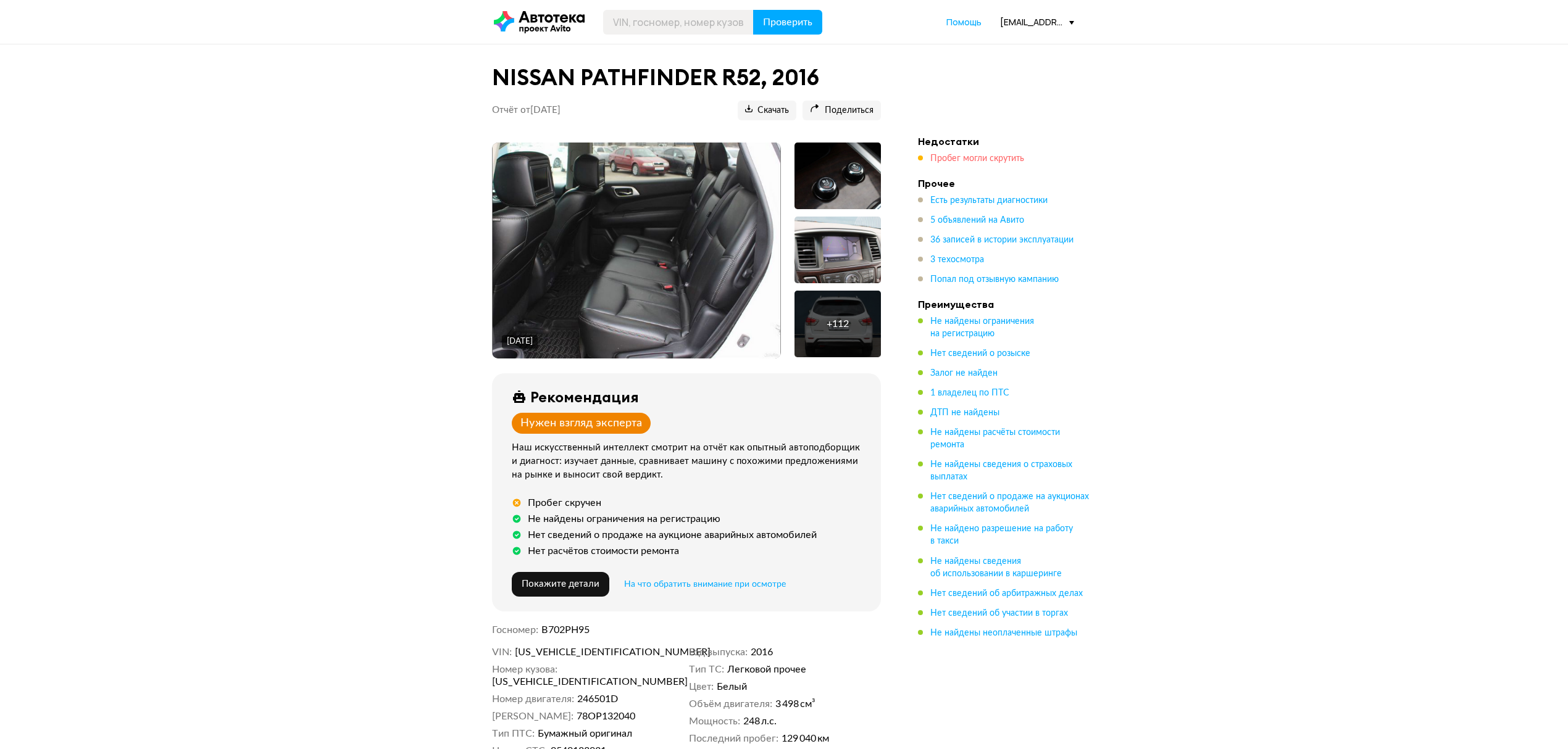
click at [964, 159] on span "Пробег могли скрутить" at bounding box center [978, 158] width 94 height 8
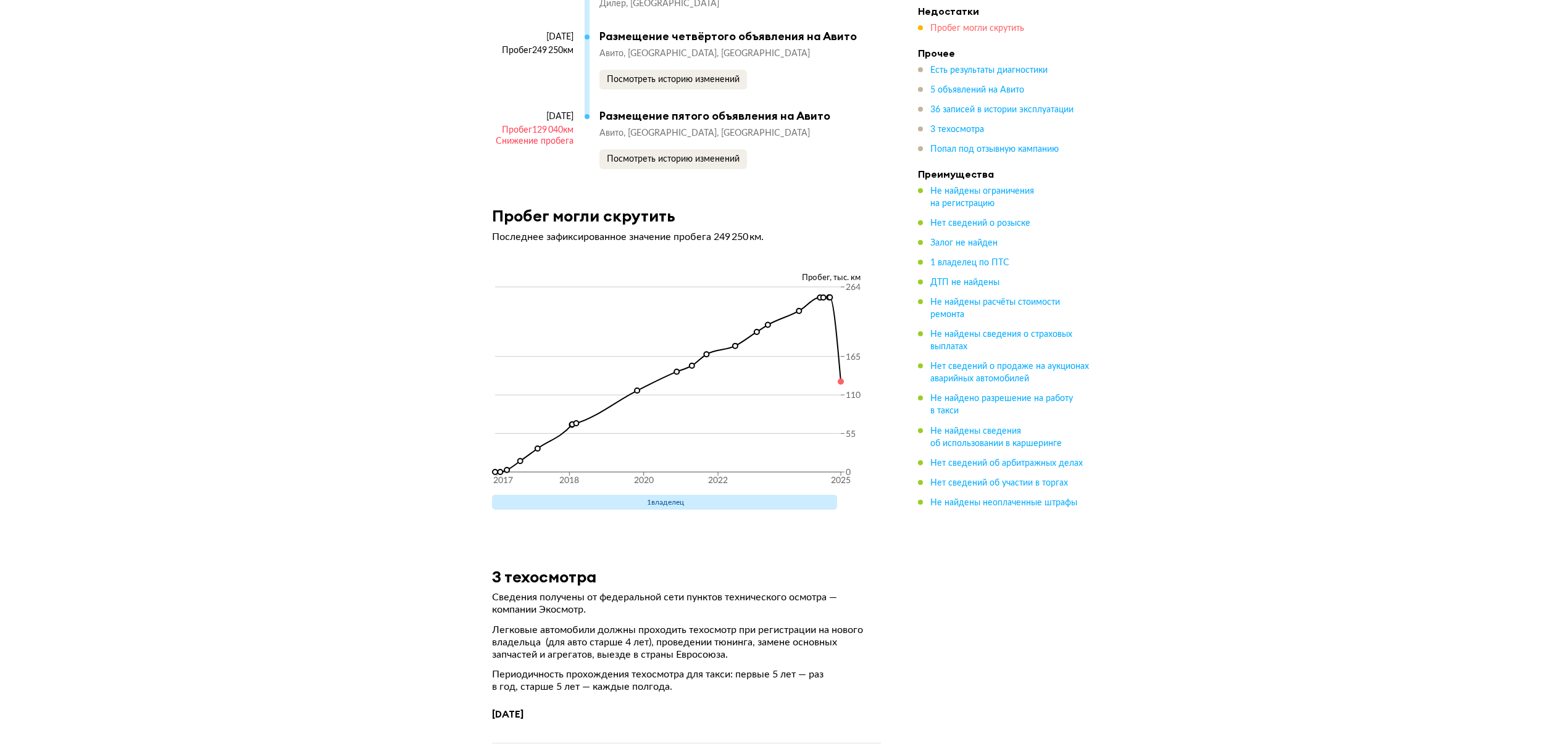
scroll to position [6731, 0]
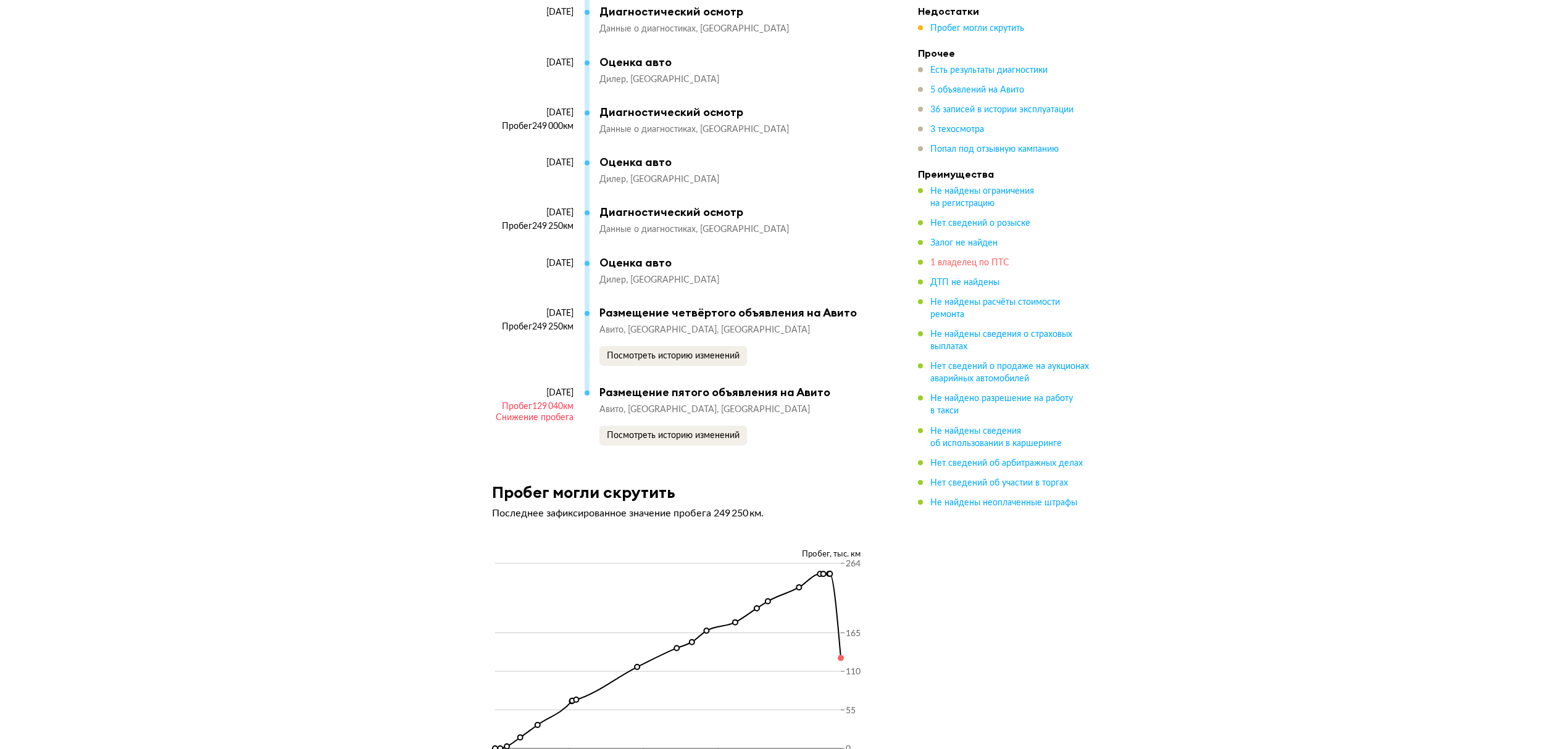
click at [974, 262] on span "1 владелец по ПТС" at bounding box center [970, 262] width 79 height 8
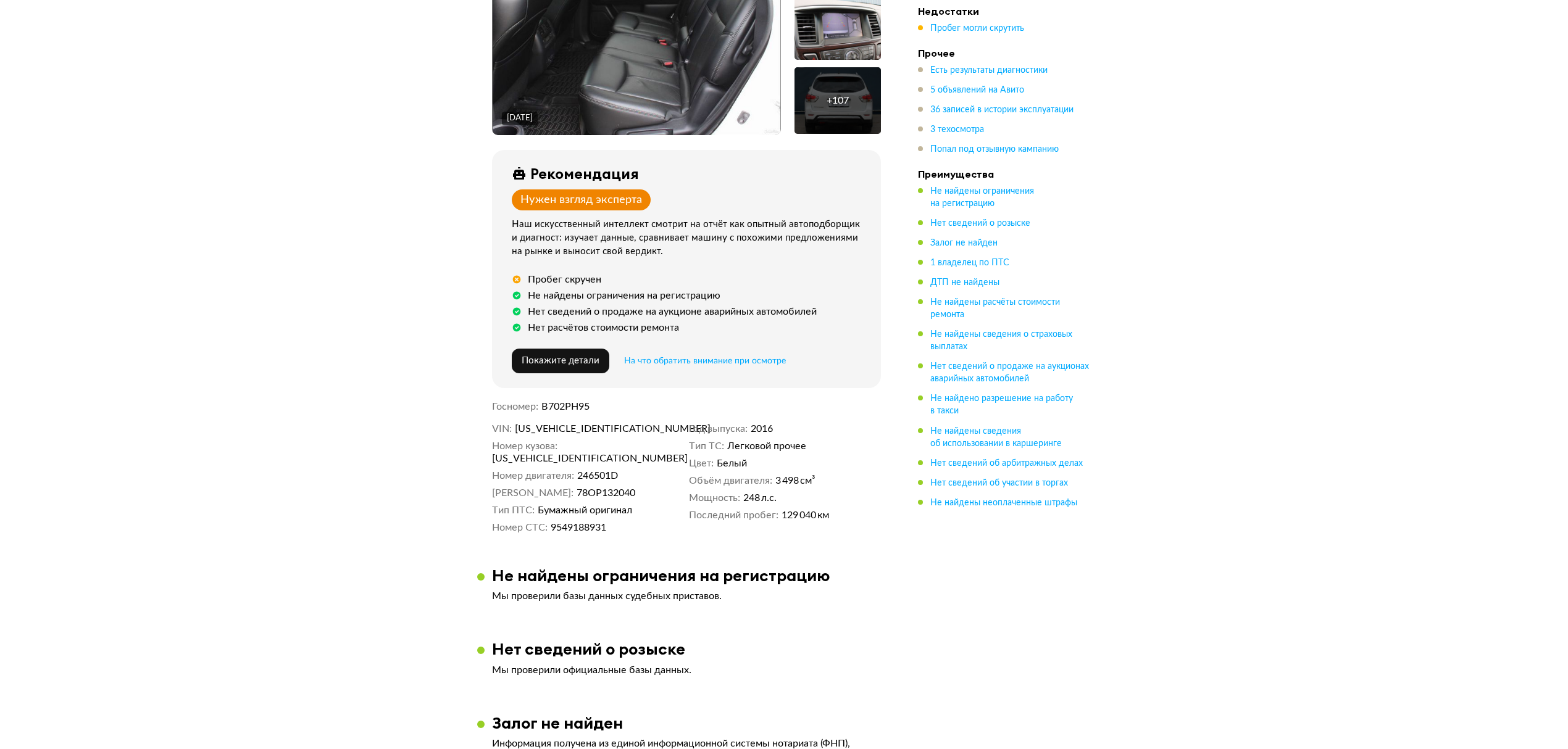
scroll to position [0, 0]
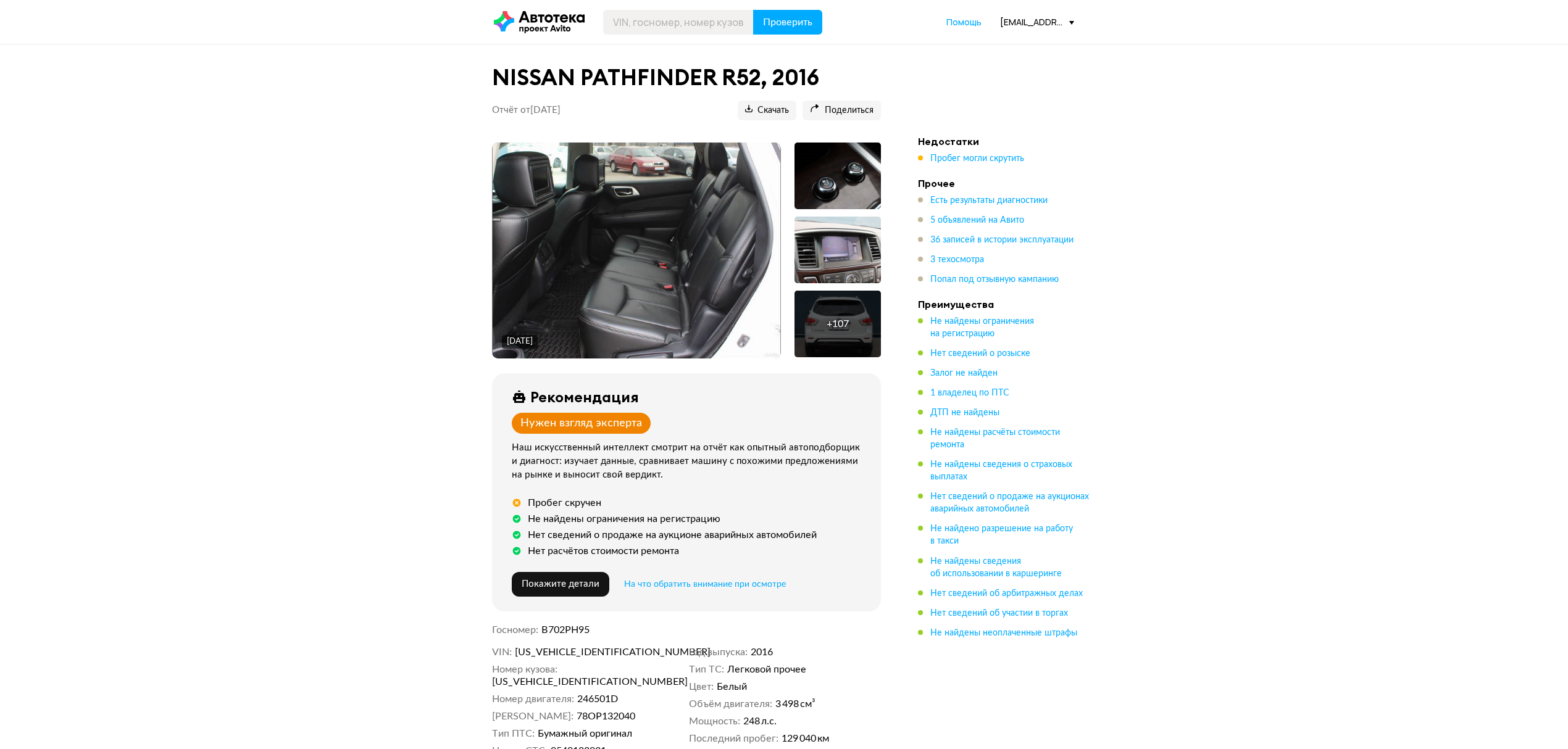
click at [765, 121] on div "NISSAN PATHFINDER R52, 2016 Отчёт от [DATE] Ccылка на отчёт скопирована Скачать…" at bounding box center [686, 97] width 418 height 76
click at [765, 119] on button "Скачать" at bounding box center [767, 110] width 58 height 20
